Goal: Find specific page/section: Find specific page/section

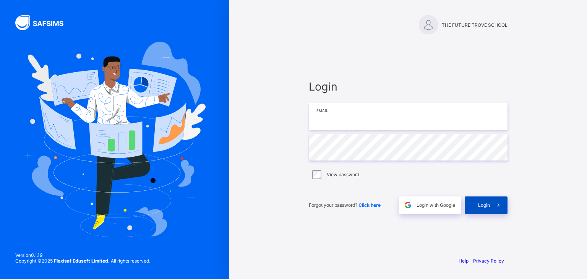
type input "**********"
click at [480, 205] on span "Login" at bounding box center [484, 205] width 12 height 6
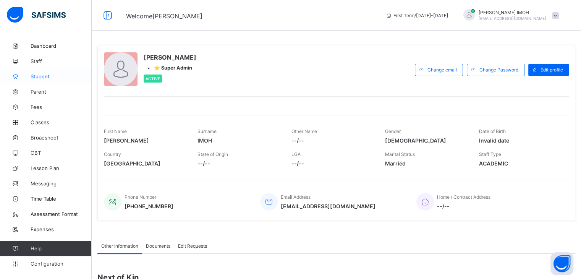
click at [42, 82] on link "Student" at bounding box center [46, 76] width 92 height 15
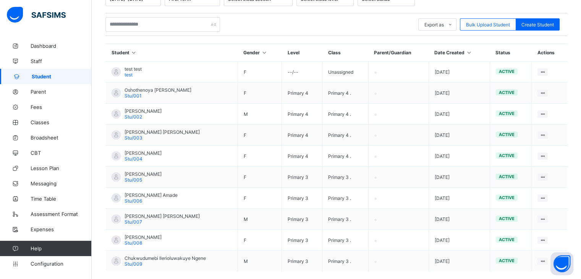
scroll to position [185, 0]
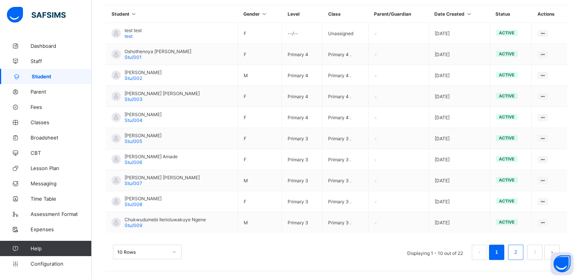
click at [519, 251] on link "2" at bounding box center [515, 252] width 7 height 10
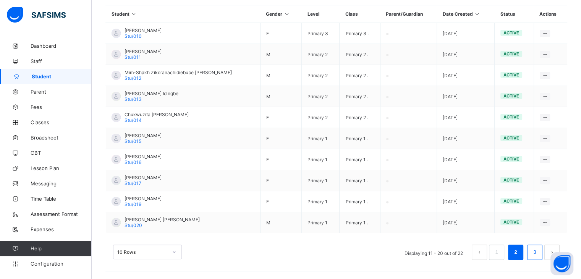
click at [539, 250] on link "3" at bounding box center [534, 252] width 7 height 10
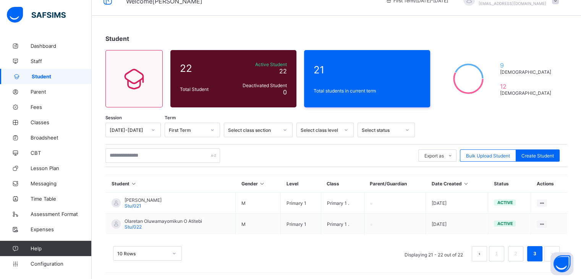
scroll to position [16, 0]
